Goal: Understand process/instructions: Learn how to perform a task or action

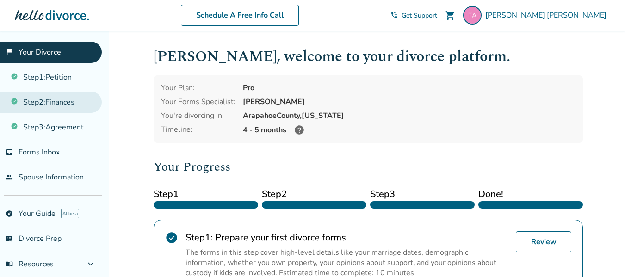
click at [71, 102] on link "Step 2 : Finances" at bounding box center [51, 102] width 102 height 21
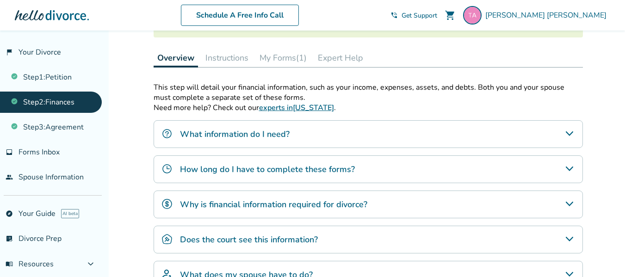
scroll to position [70, 0]
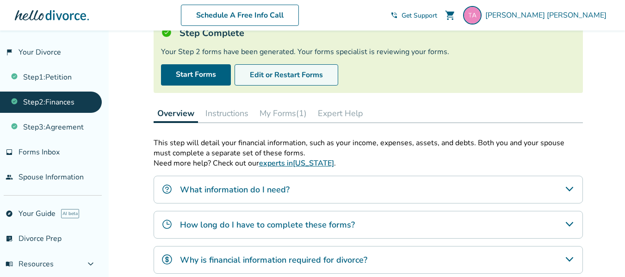
click at [299, 80] on button "Edit or Restart Forms" at bounding box center [286, 74] width 104 height 21
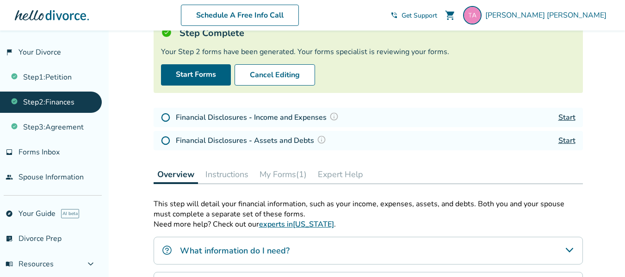
click at [167, 117] on img at bounding box center [165, 117] width 9 height 9
click at [166, 118] on img at bounding box center [165, 117] width 9 height 9
click at [565, 117] on link "Start" at bounding box center [566, 117] width 17 height 10
